Goal: Transaction & Acquisition: Purchase product/service

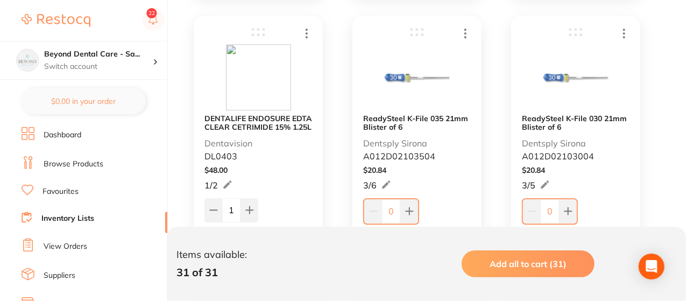
scroll to position [31, 0]
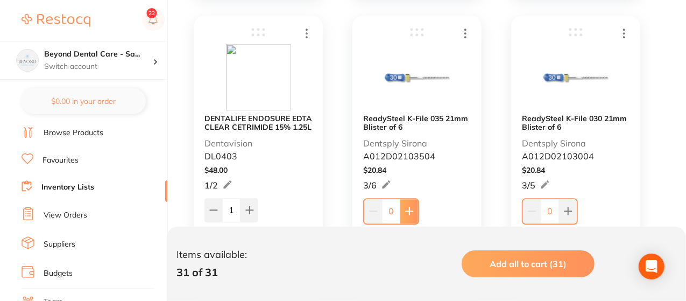
click at [408, 205] on button at bounding box center [409, 211] width 18 height 24
click at [408, 206] on icon at bounding box center [408, 210] width 9 height 9
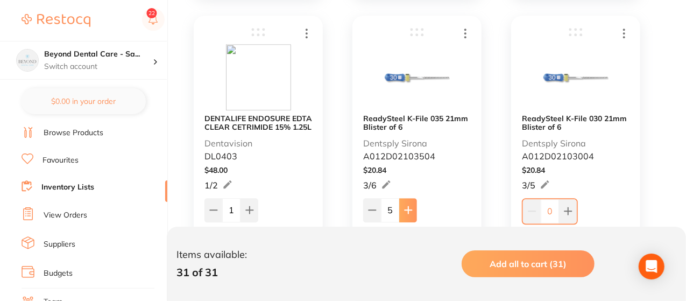
click at [408, 206] on icon at bounding box center [408, 210] width 9 height 9
click at [371, 207] on icon at bounding box center [372, 210] width 9 height 9
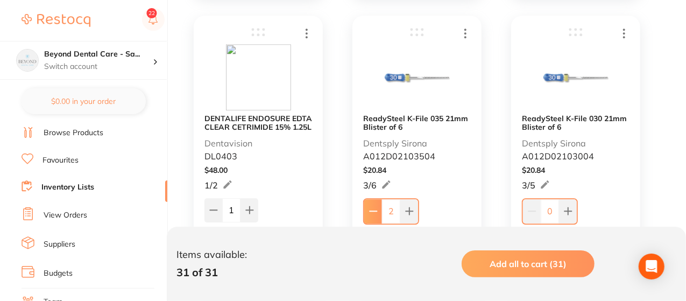
click at [371, 207] on icon at bounding box center [373, 211] width 9 height 9
type input "0"
click at [567, 214] on icon at bounding box center [568, 211] width 9 height 9
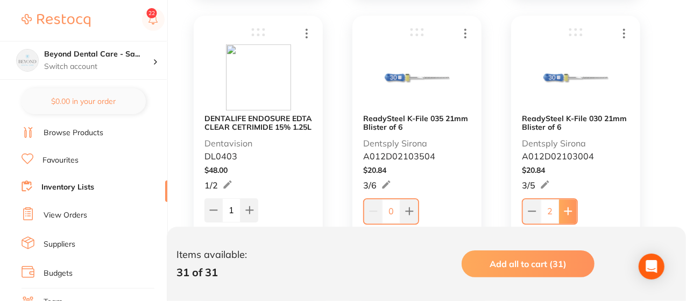
click at [567, 214] on icon at bounding box center [568, 211] width 9 height 9
click at [567, 214] on button at bounding box center [568, 211] width 18 height 24
click at [567, 214] on button at bounding box center [567, 210] width 18 height 24
type input "6"
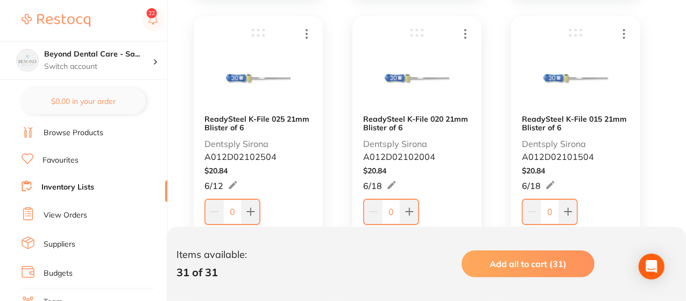
scroll to position [1765, 0]
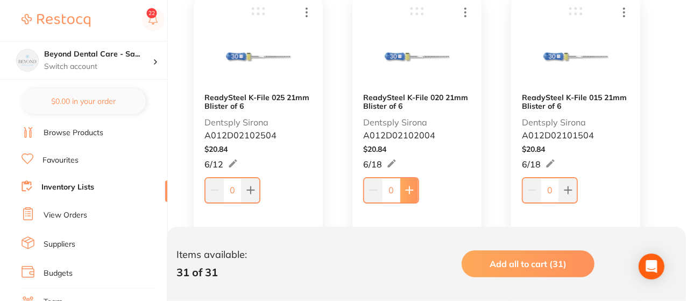
click at [407, 189] on icon at bounding box center [409, 190] width 7 height 7
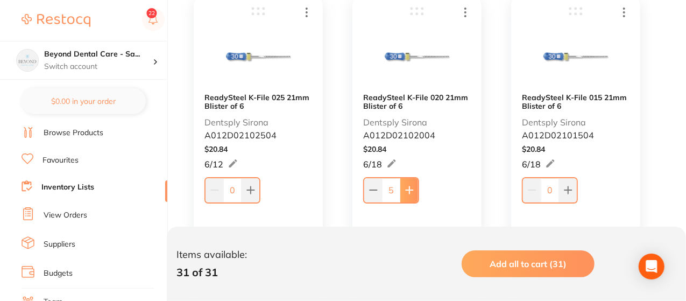
click at [407, 189] on icon at bounding box center [409, 190] width 7 height 7
click at [407, 189] on icon at bounding box center [408, 189] width 9 height 9
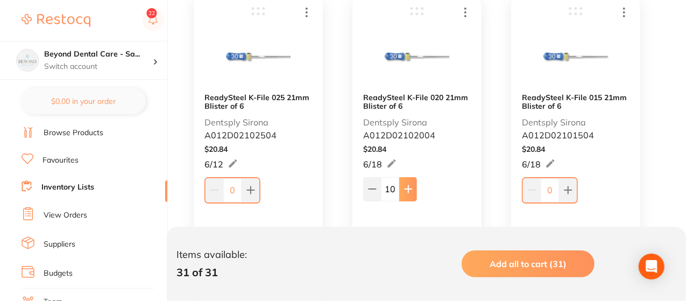
click at [407, 189] on icon at bounding box center [408, 189] width 9 height 9
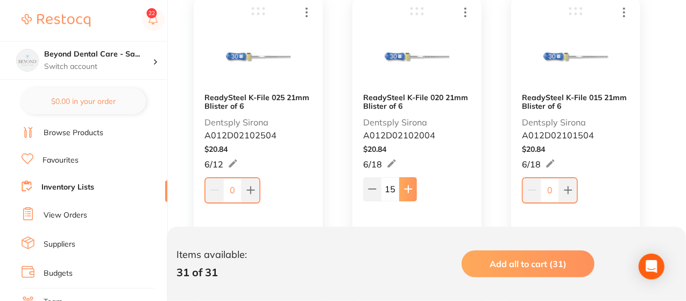
click at [407, 189] on icon at bounding box center [408, 189] width 9 height 9
click at [407, 188] on icon at bounding box center [408, 189] width 9 height 9
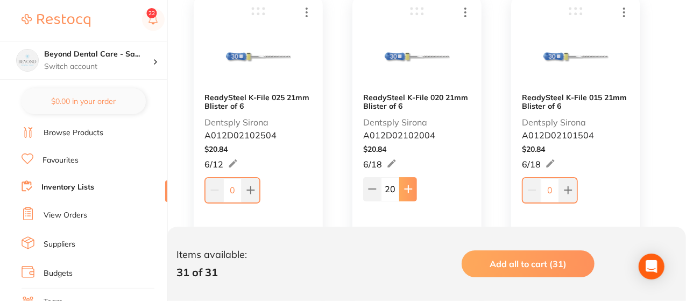
click at [407, 188] on icon at bounding box center [408, 189] width 9 height 9
type input "24"
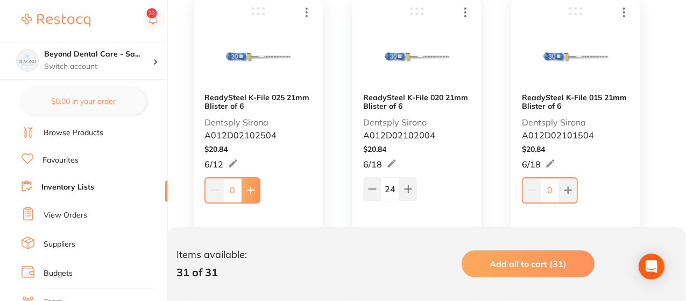
click at [253, 186] on icon at bounding box center [250, 190] width 9 height 9
type input "1"
type input "8"
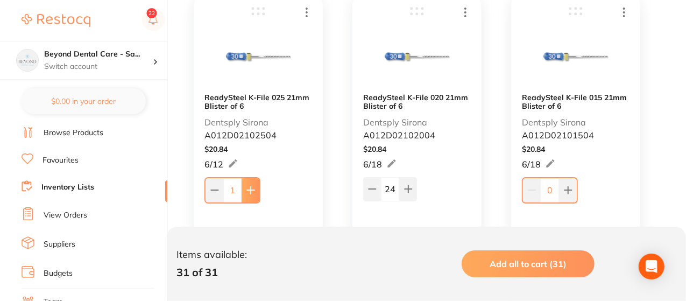
click at [253, 186] on icon at bounding box center [250, 190] width 9 height 9
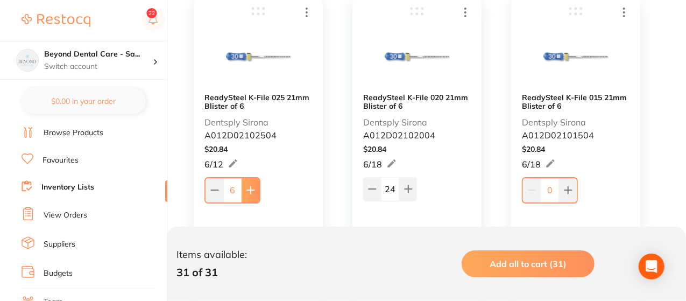
click at [253, 186] on icon at bounding box center [250, 190] width 9 height 9
click at [253, 186] on icon at bounding box center [249, 189] width 9 height 9
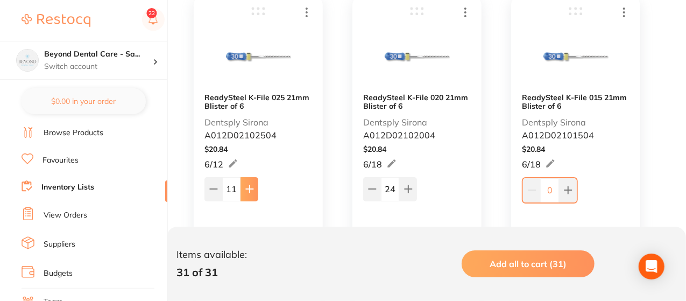
click at [253, 186] on icon at bounding box center [249, 189] width 9 height 9
type input "12"
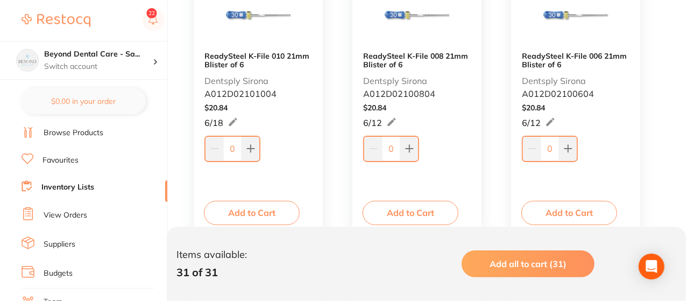
scroll to position [2109, 0]
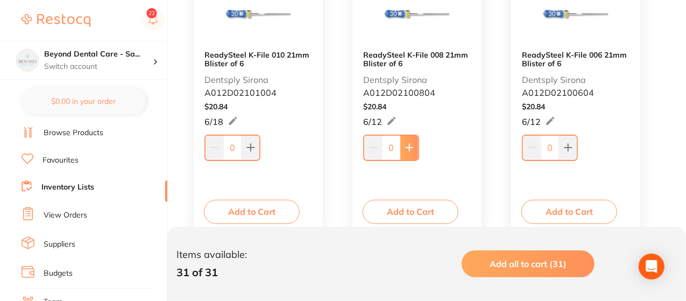
click at [406, 147] on icon at bounding box center [409, 147] width 7 height 7
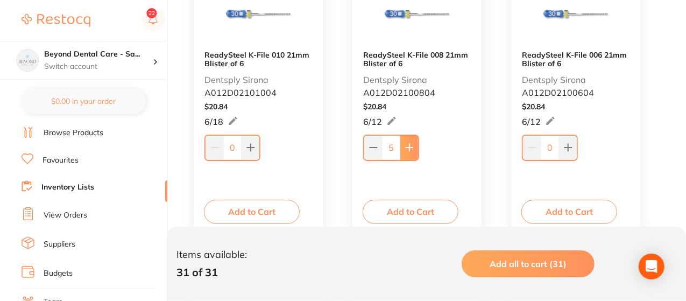
click at [406, 147] on icon at bounding box center [409, 147] width 7 height 7
click at [406, 147] on icon at bounding box center [408, 146] width 9 height 9
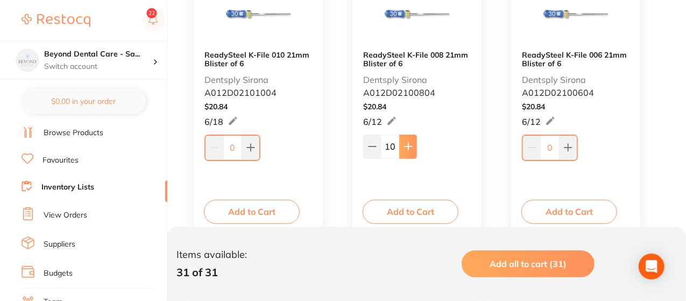
click at [406, 147] on icon at bounding box center [408, 146] width 9 height 9
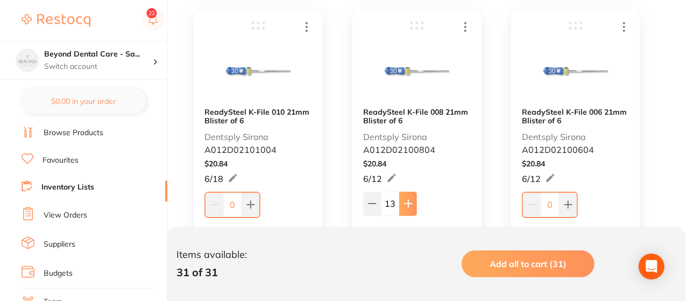
scroll to position [2045, 0]
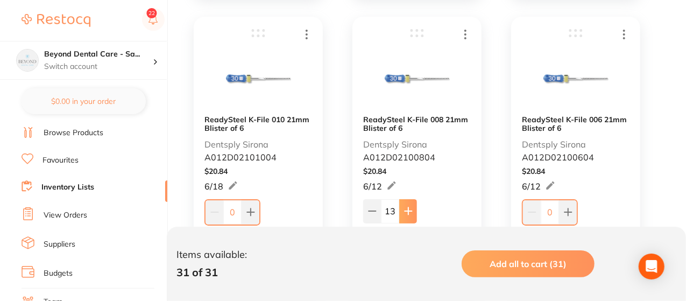
click at [406, 209] on icon at bounding box center [408, 211] width 9 height 9
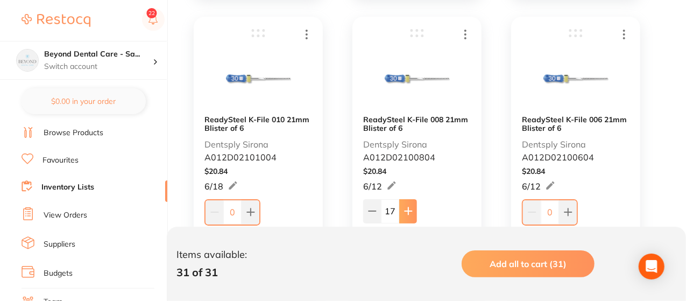
type input "18"
click at [570, 210] on icon at bounding box center [568, 212] width 9 height 9
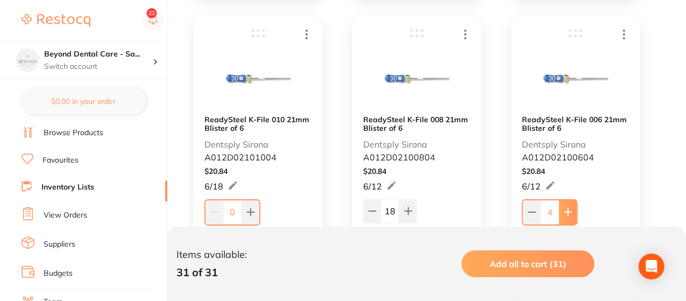
click at [570, 210] on icon at bounding box center [568, 212] width 9 height 9
click at [570, 210] on icon at bounding box center [566, 211] width 7 height 7
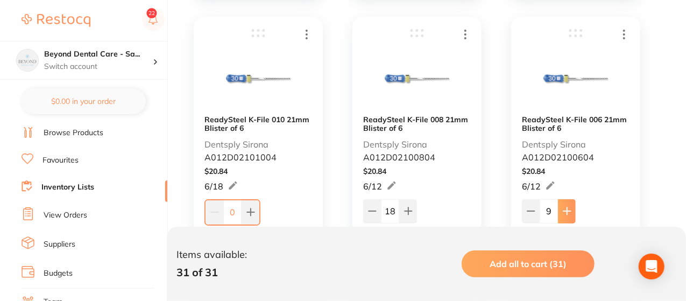
click at [570, 210] on icon at bounding box center [566, 211] width 7 height 7
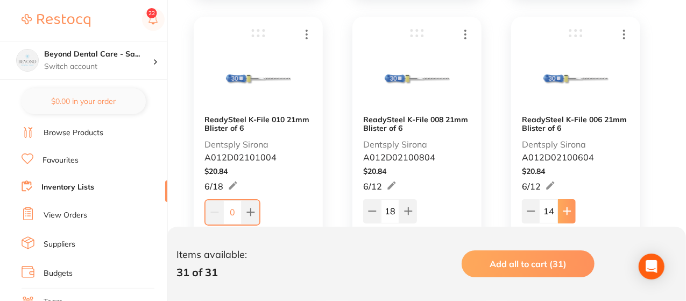
click at [570, 210] on icon at bounding box center [566, 211] width 7 height 7
type input "18"
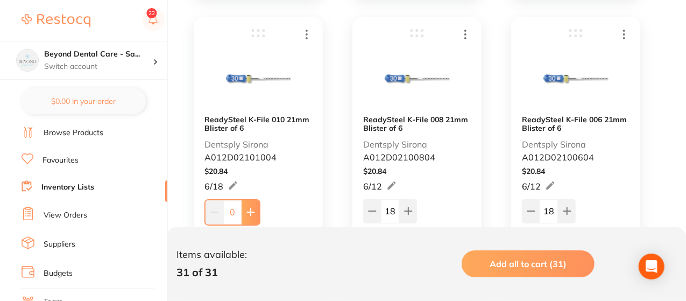
click at [248, 205] on button at bounding box center [251, 212] width 18 height 24
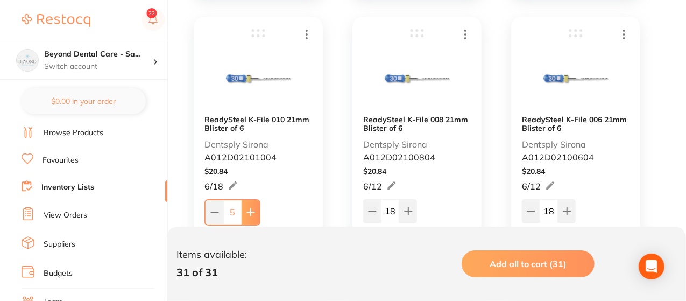
click at [248, 205] on button at bounding box center [251, 212] width 18 height 24
click at [211, 208] on icon at bounding box center [213, 211] width 9 height 9
type input "5"
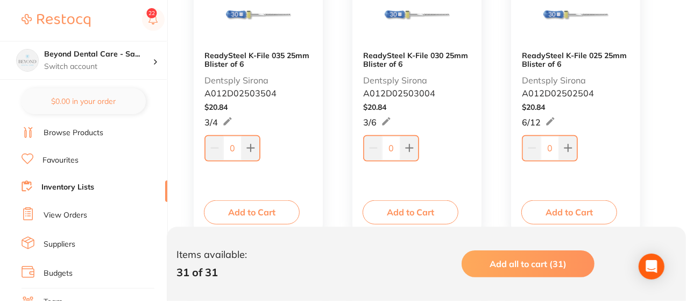
scroll to position [2432, 0]
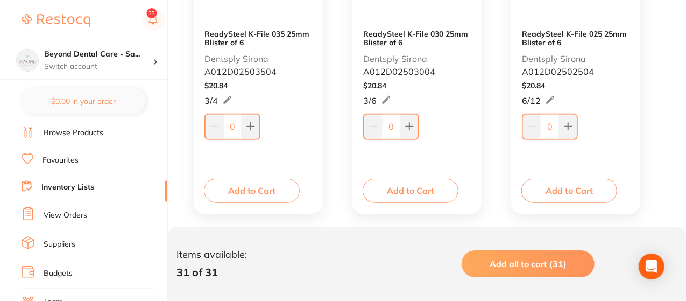
click at [639, 149] on div "ReadySteel K-File 025 25mm Blister of 6 Dentsply Sirona A012D02502504 $ 20.84 6…" at bounding box center [575, 72] width 129 height 282
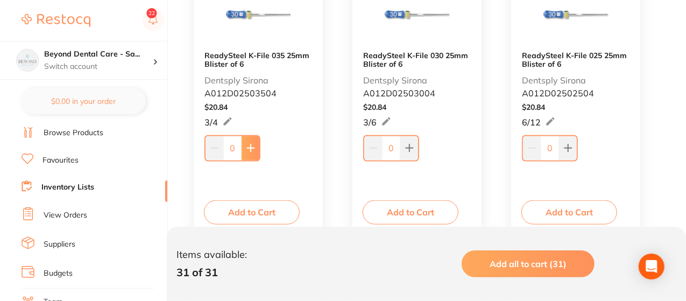
click at [256, 149] on button at bounding box center [251, 148] width 18 height 24
type input "1"
click at [409, 148] on icon at bounding box center [409, 148] width 7 height 7
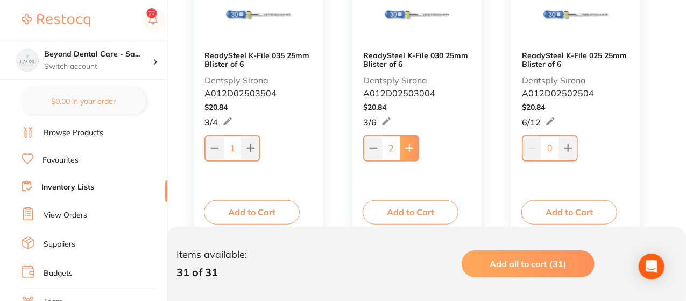
type input "3"
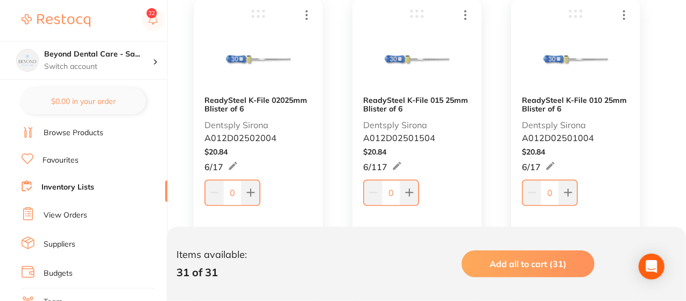
scroll to position [2669, 0]
click at [257, 189] on button at bounding box center [251, 192] width 18 height 24
type input "2"
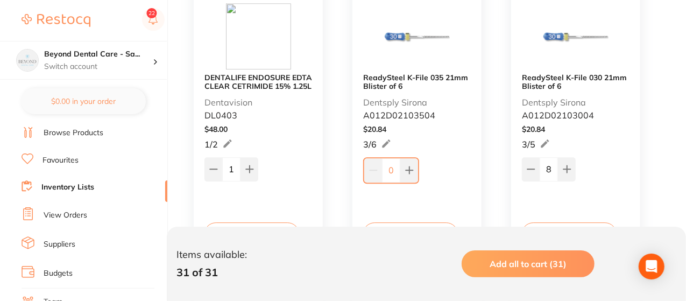
scroll to position [1485, 0]
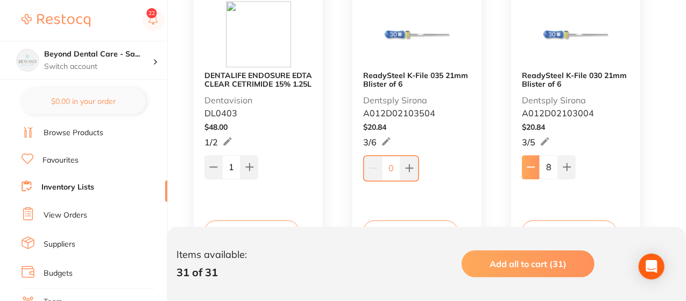
click at [527, 164] on icon at bounding box center [531, 167] width 9 height 9
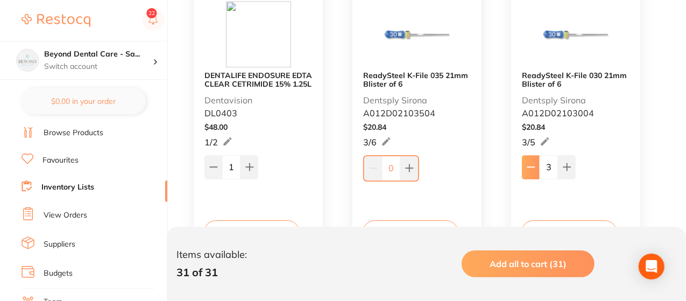
click at [527, 164] on icon at bounding box center [531, 167] width 9 height 9
click at [526, 164] on button at bounding box center [532, 168] width 18 height 24
type input "1"
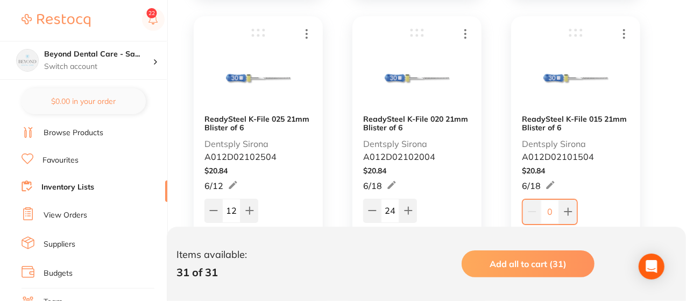
scroll to position [1765, 0]
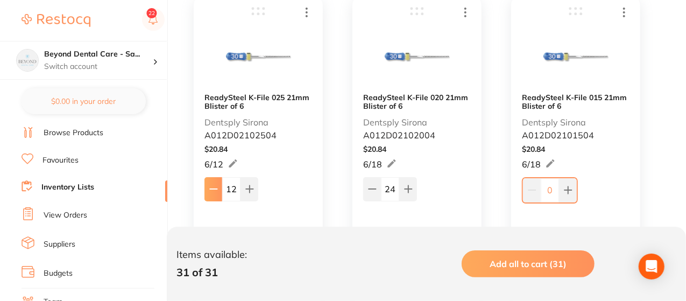
click at [215, 186] on icon at bounding box center [213, 189] width 9 height 9
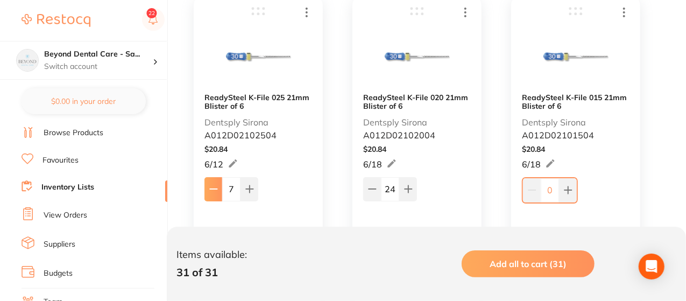
click at [215, 186] on icon at bounding box center [213, 189] width 9 height 9
click at [215, 186] on icon at bounding box center [214, 190] width 9 height 9
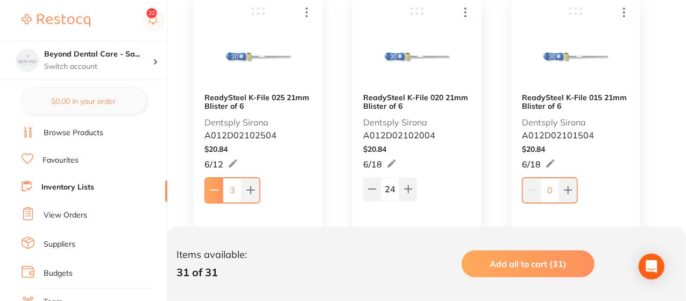
type input "2"
click at [371, 190] on icon at bounding box center [372, 189] width 9 height 9
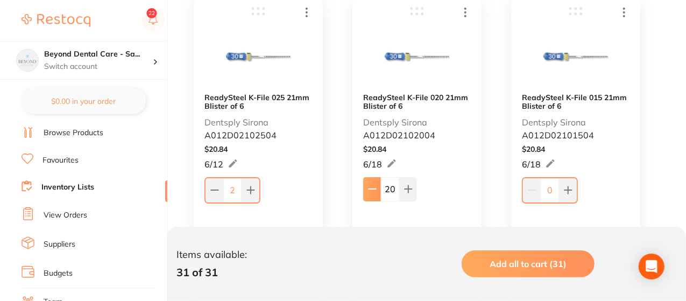
click at [371, 190] on icon at bounding box center [372, 189] width 9 height 9
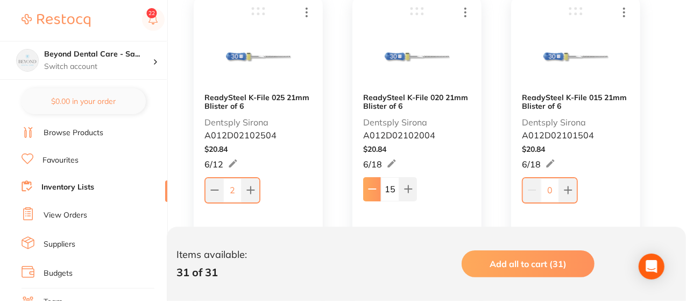
click at [371, 190] on icon at bounding box center [372, 189] width 9 height 9
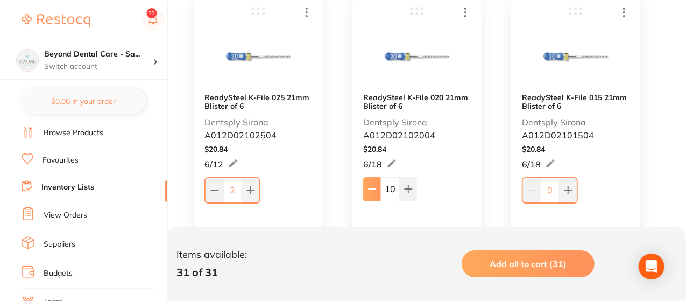
click at [371, 190] on icon at bounding box center [372, 189] width 9 height 9
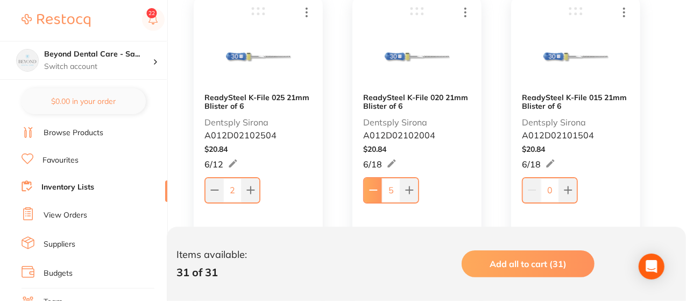
click at [371, 190] on icon at bounding box center [373, 190] width 9 height 9
type input "3"
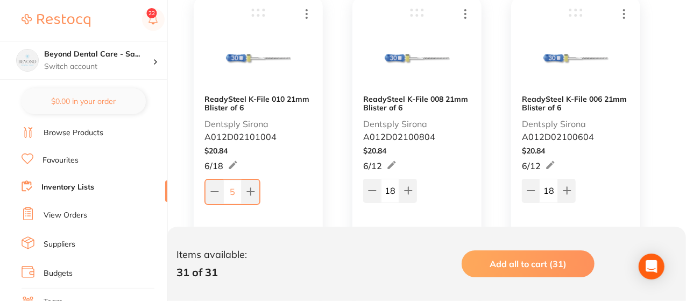
scroll to position [2066, 0]
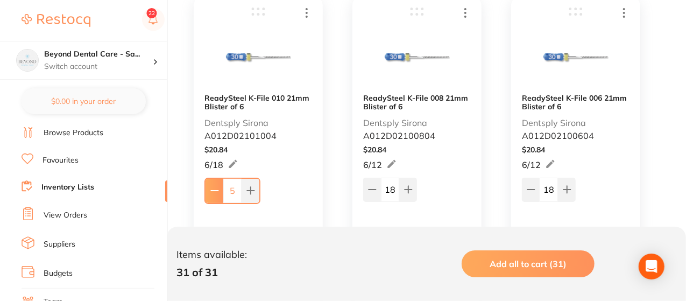
click at [218, 189] on icon at bounding box center [214, 190] width 9 height 9
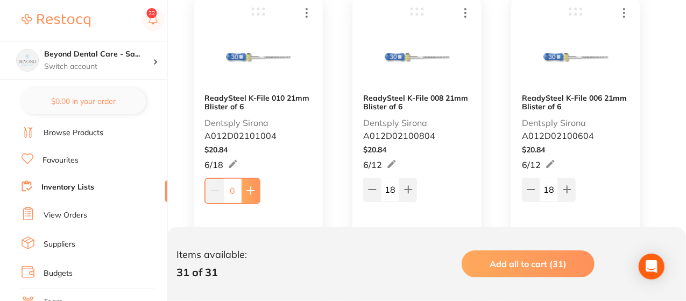
click at [250, 186] on icon at bounding box center [250, 190] width 9 height 9
type input "1"
click at [404, 192] on icon at bounding box center [408, 189] width 9 height 9
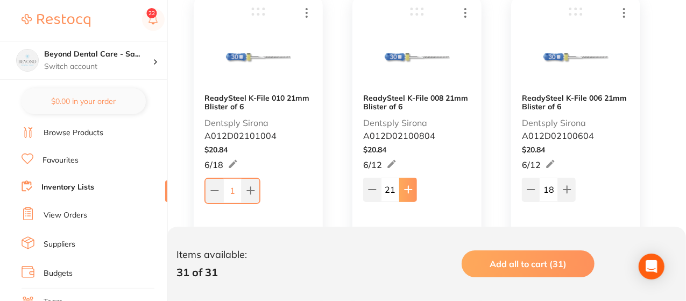
click at [404, 192] on icon at bounding box center [408, 189] width 9 height 9
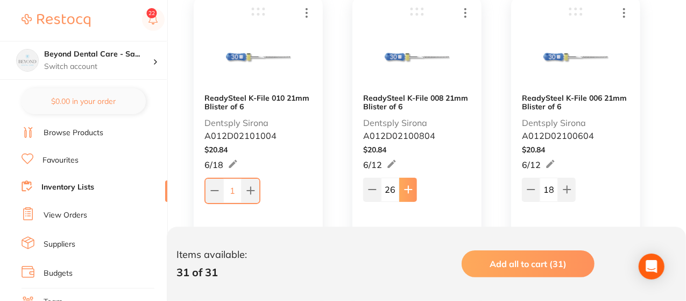
click at [404, 192] on icon at bounding box center [408, 189] width 9 height 9
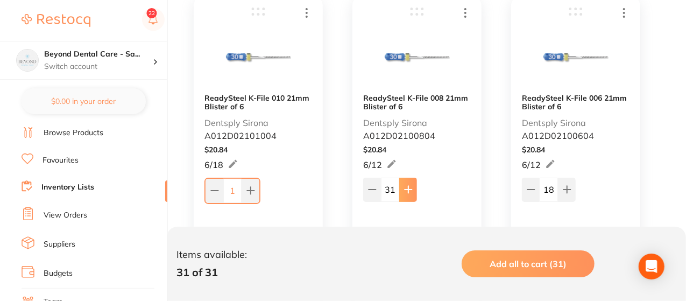
click at [404, 192] on icon at bounding box center [408, 189] width 9 height 9
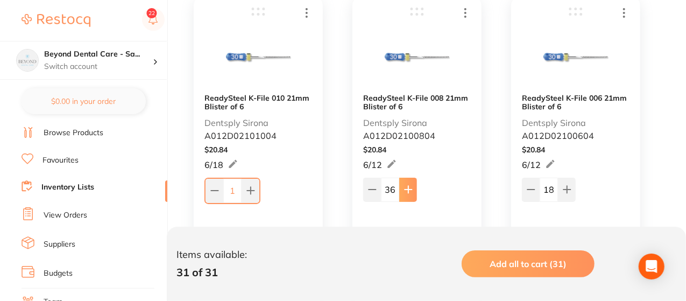
click at [404, 192] on icon at bounding box center [408, 189] width 9 height 9
click at [403, 191] on button at bounding box center [408, 190] width 18 height 24
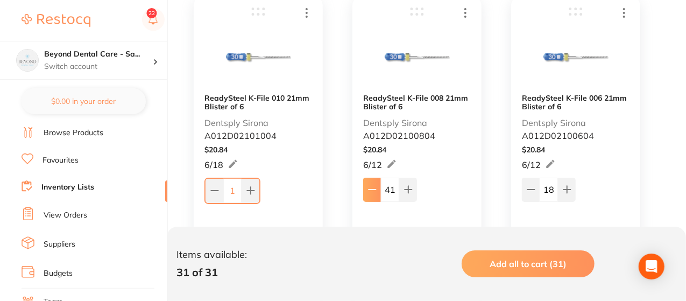
click at [377, 188] on button at bounding box center [372, 190] width 18 height 24
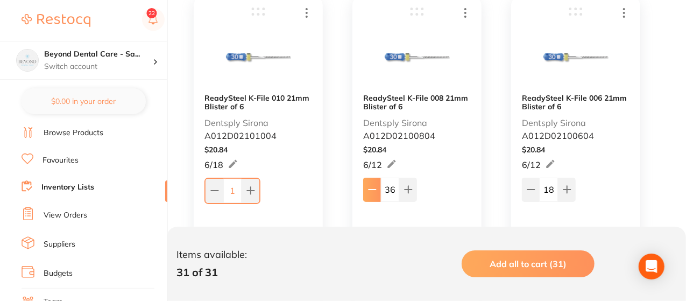
click at [377, 188] on button at bounding box center [372, 190] width 18 height 24
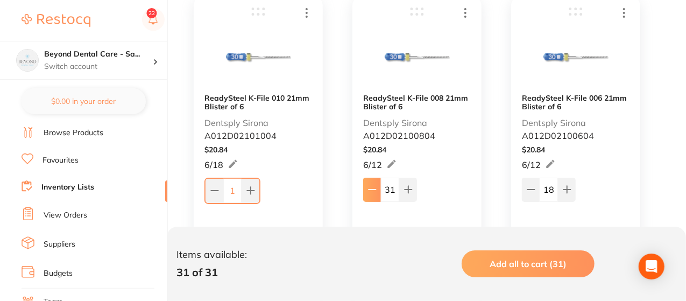
click at [377, 188] on button at bounding box center [372, 190] width 18 height 24
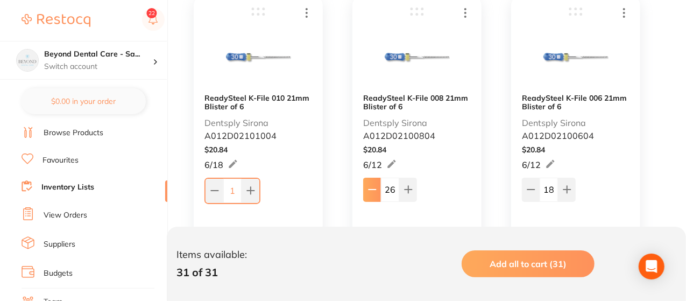
click at [377, 188] on button at bounding box center [372, 190] width 18 height 24
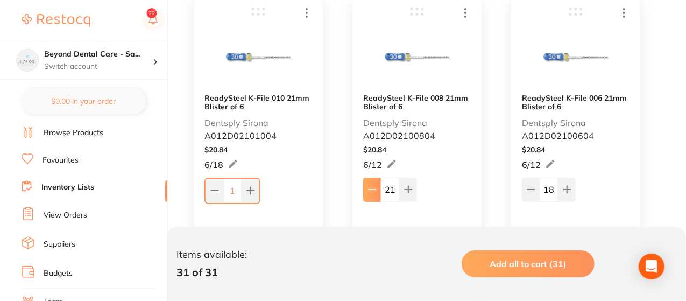
click at [377, 188] on button at bounding box center [372, 190] width 18 height 24
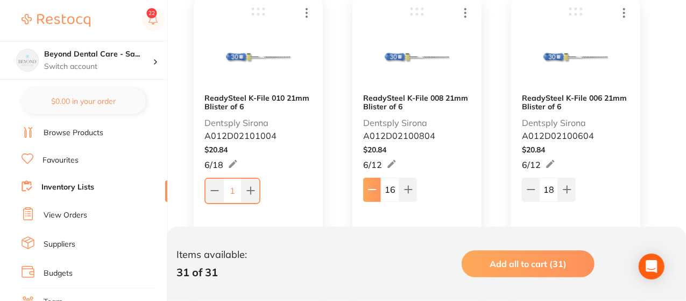
click at [377, 188] on button at bounding box center [372, 190] width 18 height 24
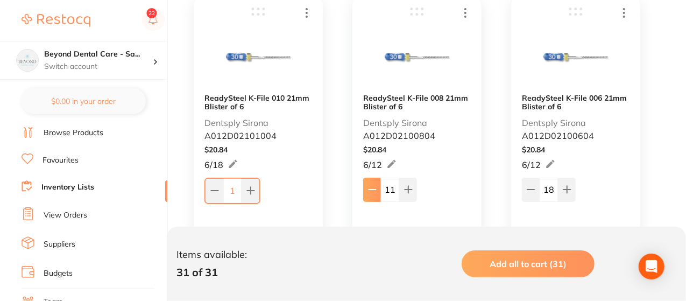
click at [377, 188] on button at bounding box center [372, 190] width 18 height 24
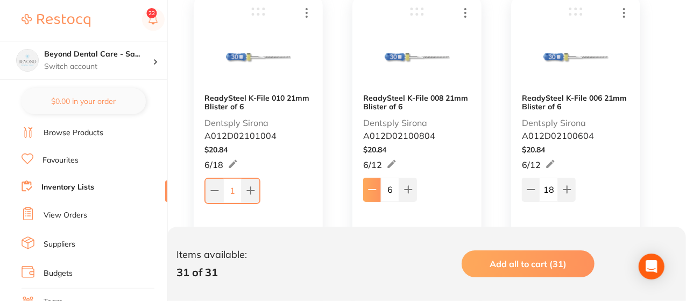
click at [377, 188] on button at bounding box center [372, 190] width 18 height 24
click at [377, 188] on icon at bounding box center [373, 190] width 9 height 9
click at [410, 193] on icon at bounding box center [409, 190] width 9 height 9
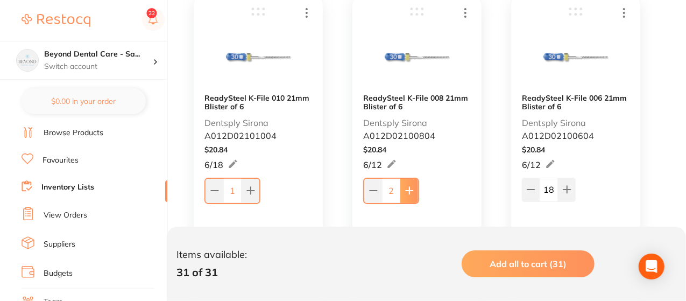
type input "3"
click at [535, 190] on icon at bounding box center [531, 189] width 9 height 9
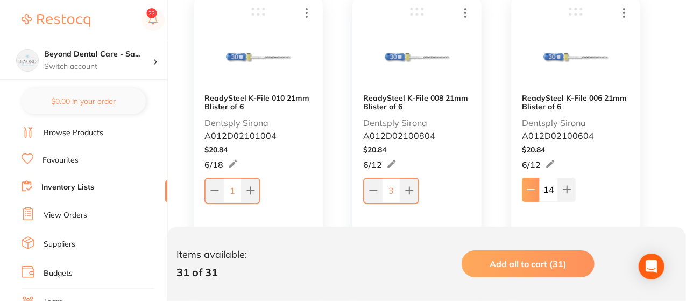
click at [535, 190] on icon at bounding box center [531, 189] width 9 height 9
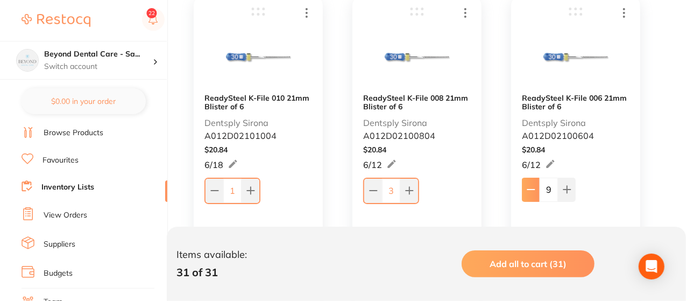
click at [535, 190] on icon at bounding box center [531, 189] width 9 height 9
click at [535, 190] on icon at bounding box center [531, 190] width 7 height 0
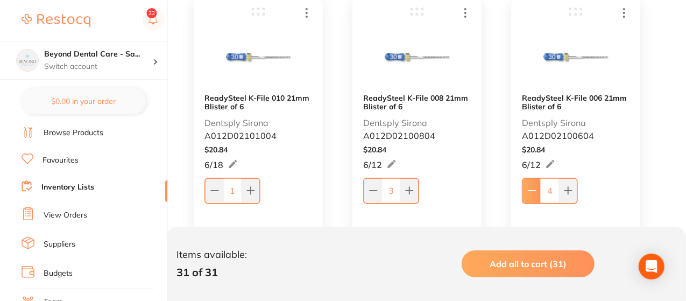
click at [535, 190] on icon at bounding box center [531, 190] width 7 height 0
click at [574, 190] on button at bounding box center [568, 191] width 18 height 24
type input "3"
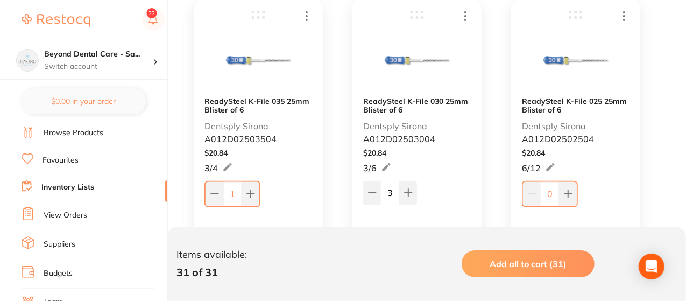
scroll to position [2368, 0]
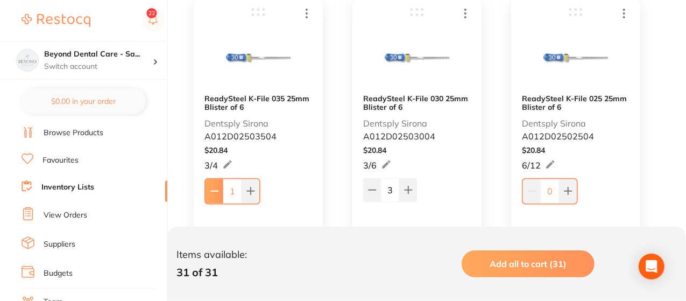
click at [217, 194] on icon at bounding box center [214, 191] width 9 height 9
type input "0"
click at [568, 188] on icon at bounding box center [567, 191] width 7 height 7
type input "1"
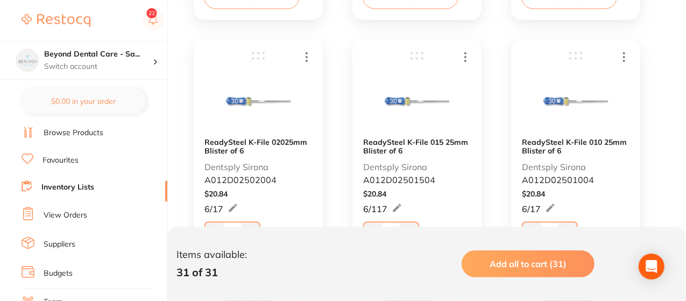
scroll to position [2647, 0]
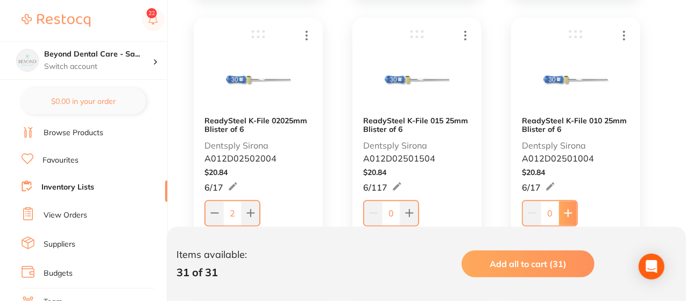
click at [567, 212] on icon at bounding box center [567, 213] width 7 height 7
type input "1"
click at [415, 208] on button at bounding box center [409, 213] width 18 height 24
type input "1"
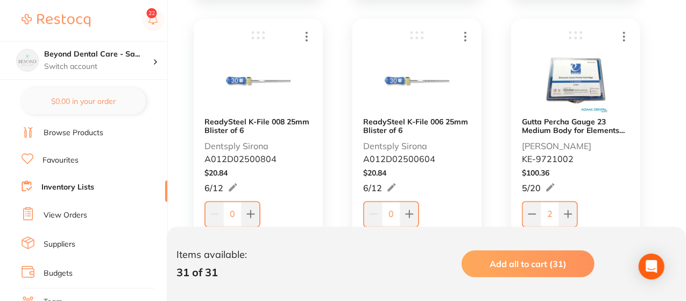
scroll to position [2949, 0]
click at [570, 210] on icon at bounding box center [568, 213] width 9 height 9
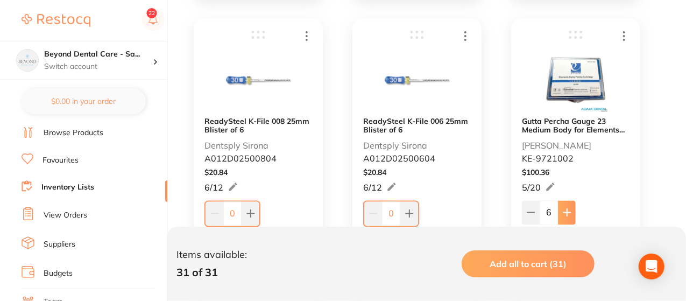
click at [570, 210] on icon at bounding box center [567, 212] width 9 height 9
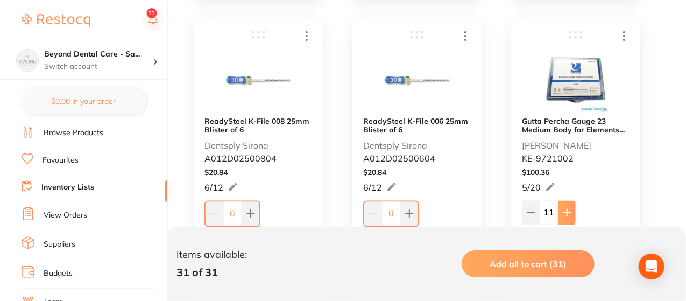
click at [570, 210] on icon at bounding box center [567, 212] width 9 height 9
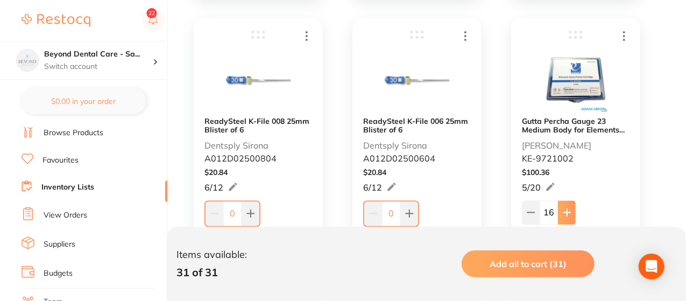
click at [570, 210] on icon at bounding box center [567, 212] width 9 height 9
type input "18"
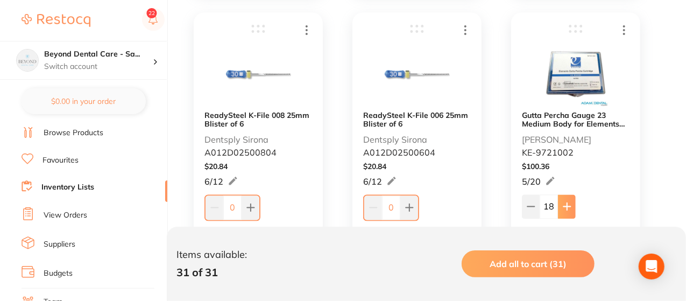
scroll to position [2970, 0]
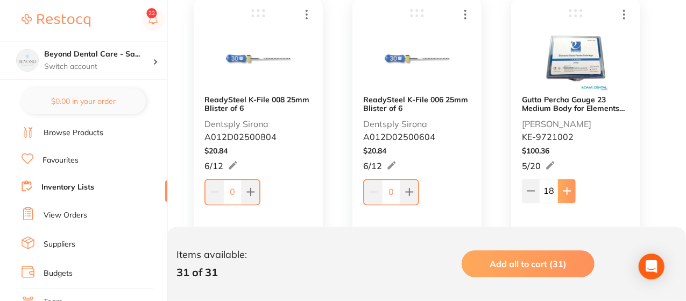
click at [570, 210] on div "Gutta Percha Gauge 23 Medium Body for Elements Box of 10 [PERSON_NAME] KE-97210…" at bounding box center [575, 138] width 129 height 282
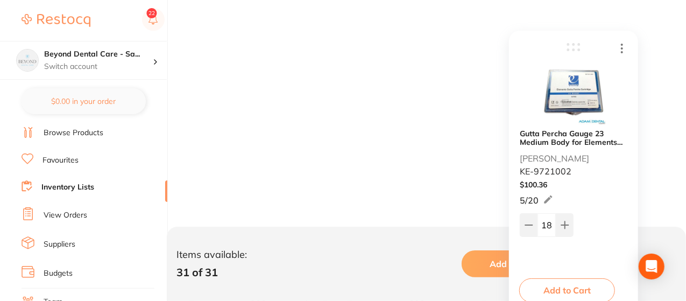
drag, startPoint x: 570, startPoint y: 210, endPoint x: 515, endPoint y: 224, distance: 56.3
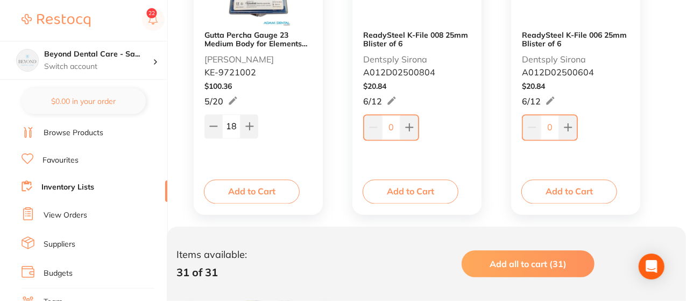
scroll to position [3013, 0]
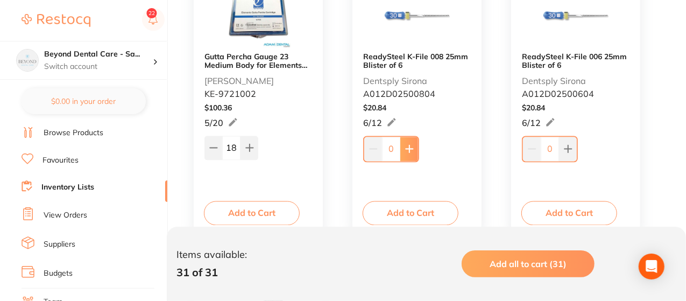
click at [404, 154] on button at bounding box center [409, 149] width 18 height 24
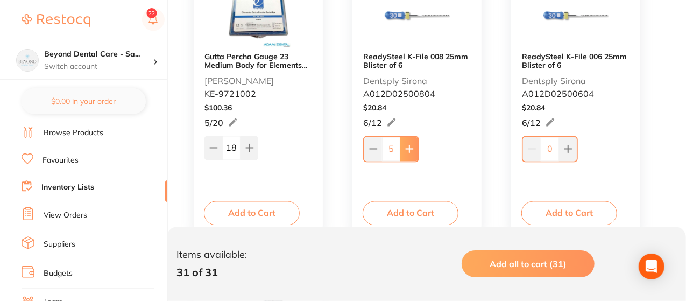
click at [404, 154] on button at bounding box center [409, 149] width 18 height 24
click at [404, 154] on button at bounding box center [408, 148] width 18 height 24
click at [373, 148] on icon at bounding box center [372, 148] width 7 height 0
type input "7"
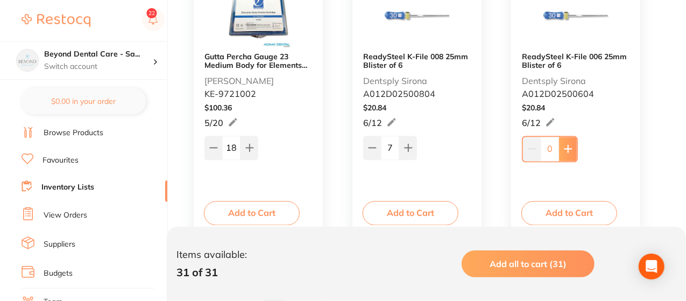
click at [569, 145] on icon at bounding box center [568, 149] width 9 height 9
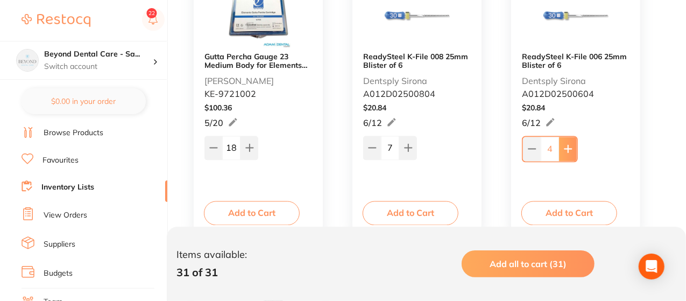
type input "5"
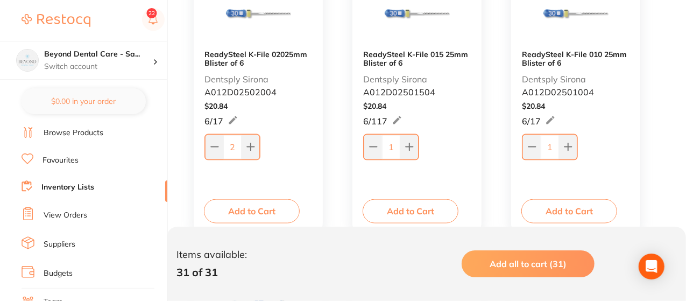
scroll to position [2712, 0]
